Goal: Information Seeking & Learning: Compare options

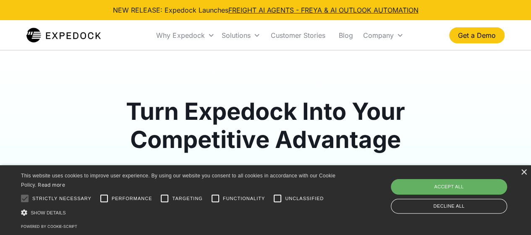
click at [467, 189] on div "Accept all" at bounding box center [449, 186] width 116 height 15
checkbox input "true"
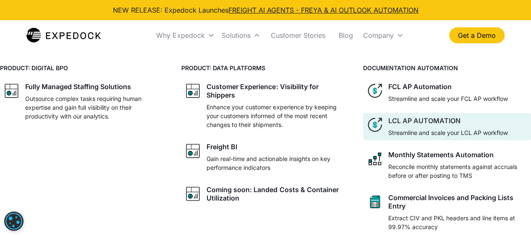
click at [454, 127] on div at bounding box center [448, 126] width 120 height 3
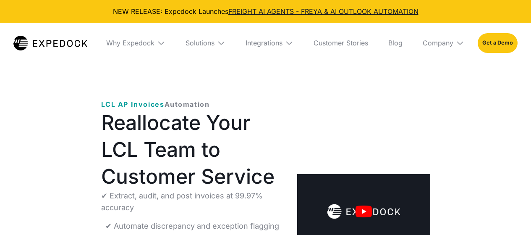
select select
click at [202, 47] on div "Solutions" at bounding box center [205, 43] width 53 height 40
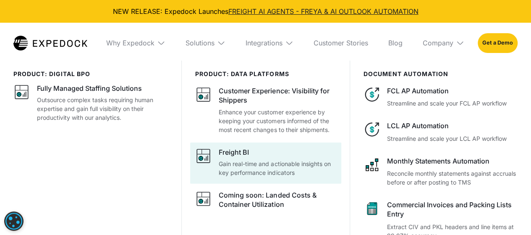
click at [257, 167] on p "Gain real-time and actionable insights on key performance indicators" at bounding box center [277, 168] width 117 height 18
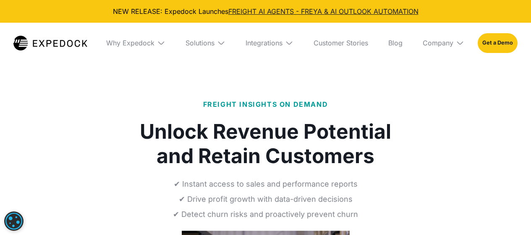
select select
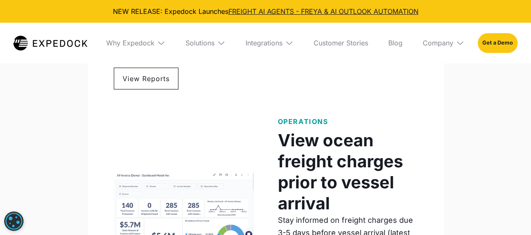
scroll to position [1266, 0]
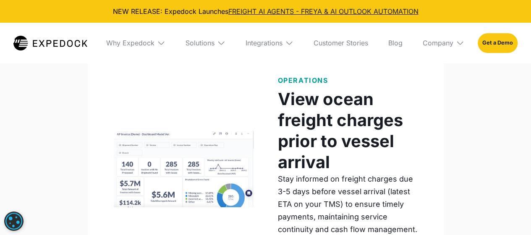
click at [143, 37] on div "Why Expedock" at bounding box center [135, 43] width 73 height 40
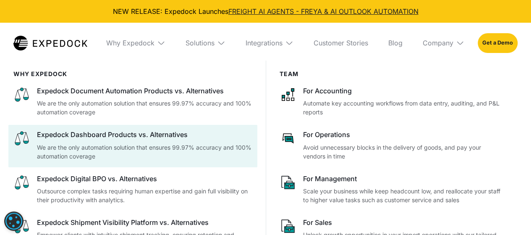
scroll to position [1351, 0]
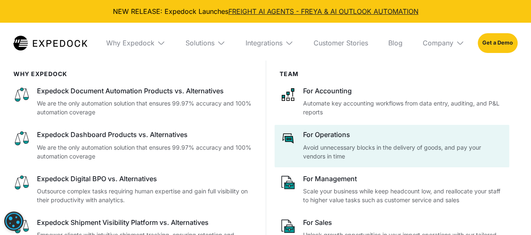
click at [323, 164] on div at bounding box center [391, 146] width 235 height 42
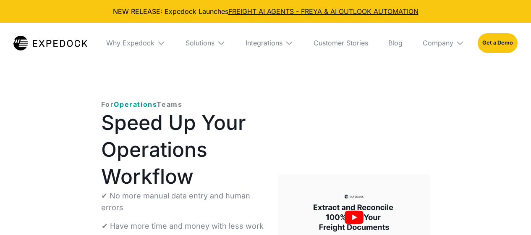
select select
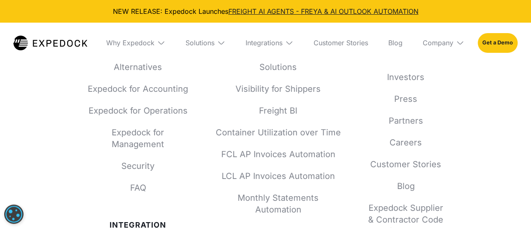
scroll to position [3212, 0]
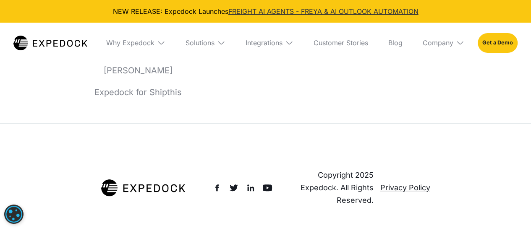
click at [373, 12] on link "FREIGHT AI AGENTS - FREYA & AI OUTLOOK AUTOMATION" at bounding box center [323, 11] width 190 height 8
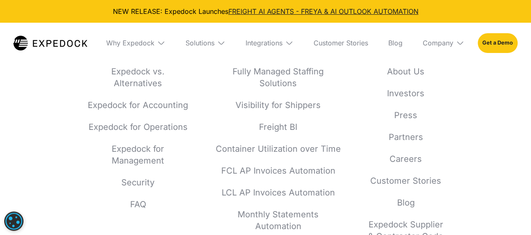
scroll to position [5094, 0]
click at [137, 84] on link "Expedock vs. Alternatives" at bounding box center [138, 75] width 101 height 23
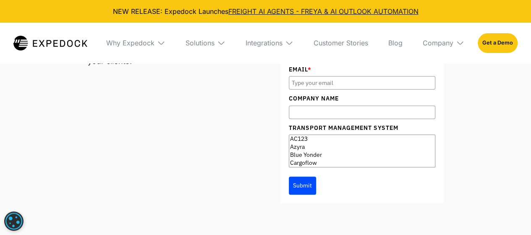
scroll to position [4870, 0]
select select "Blue Yonder"
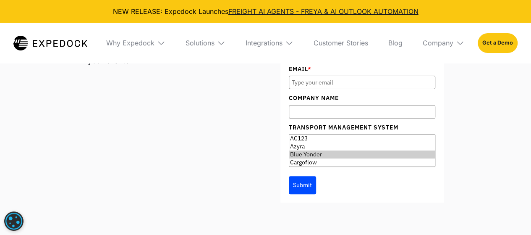
click at [313, 158] on option "Blue Yonder" at bounding box center [362, 154] width 146 height 8
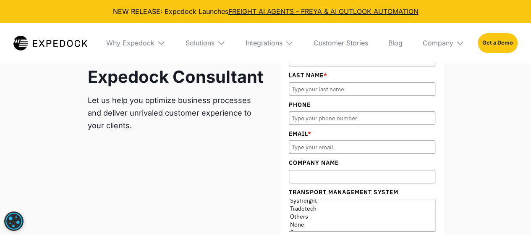
scroll to position [4806, 0]
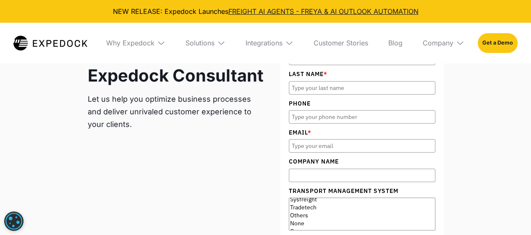
click at [201, 148] on div "Fully Managed Staffing Solution, BI Solutions, and End-to-end Automation Talk t…" at bounding box center [266, 143] width 356 height 244
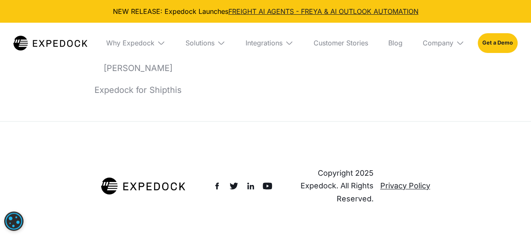
scroll to position [5382, 0]
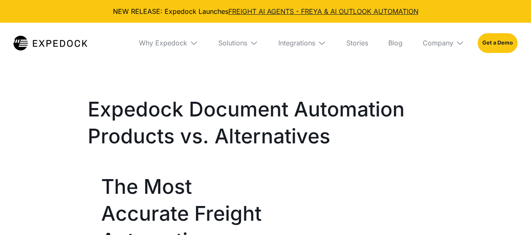
select select
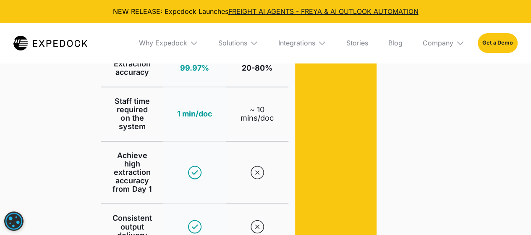
scroll to position [578, 0]
